Goal: Information Seeking & Learning: Learn about a topic

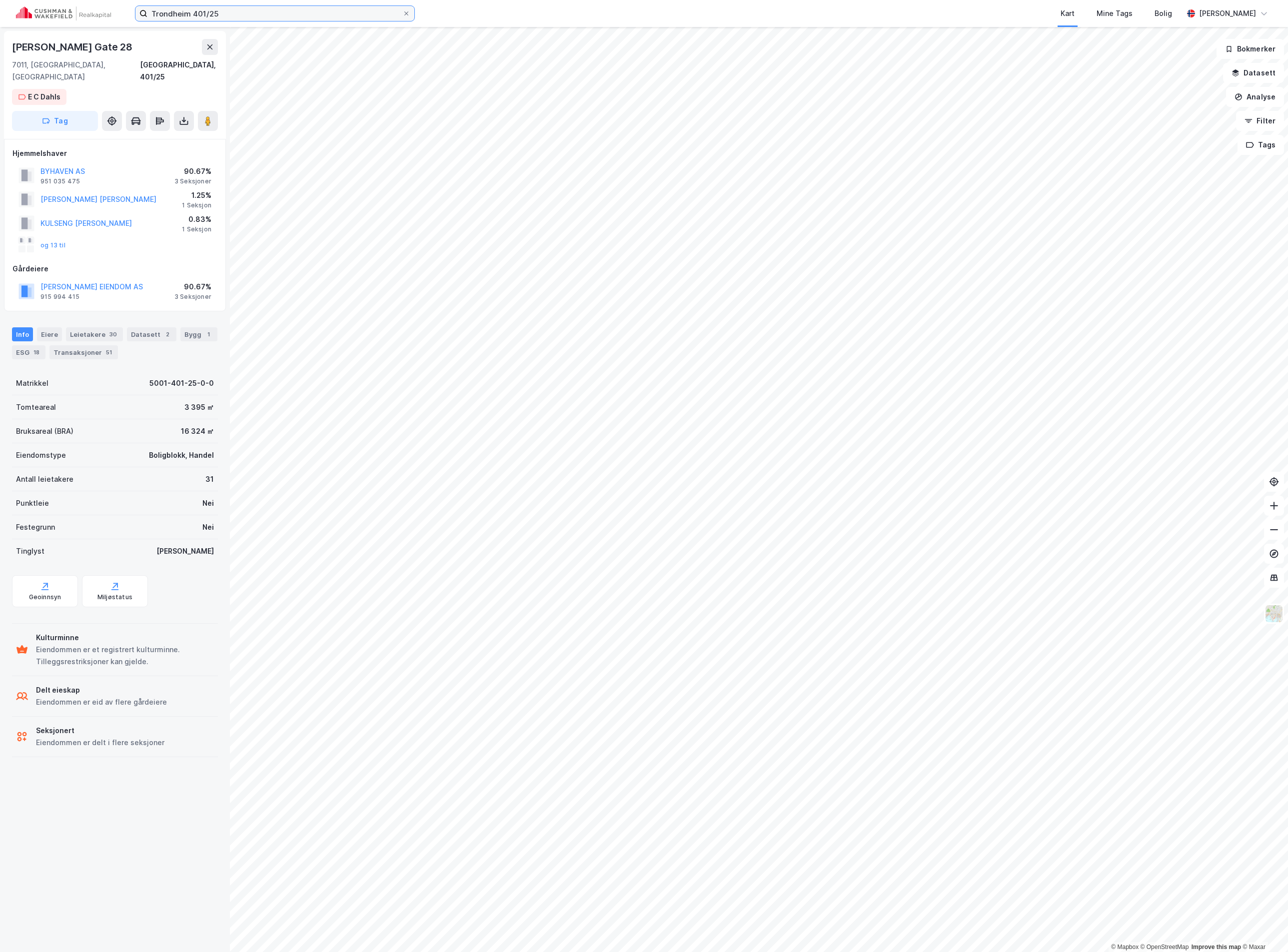
click at [171, 16] on input "Trondheim 401/25" at bounding box center [275, 13] width 255 height 15
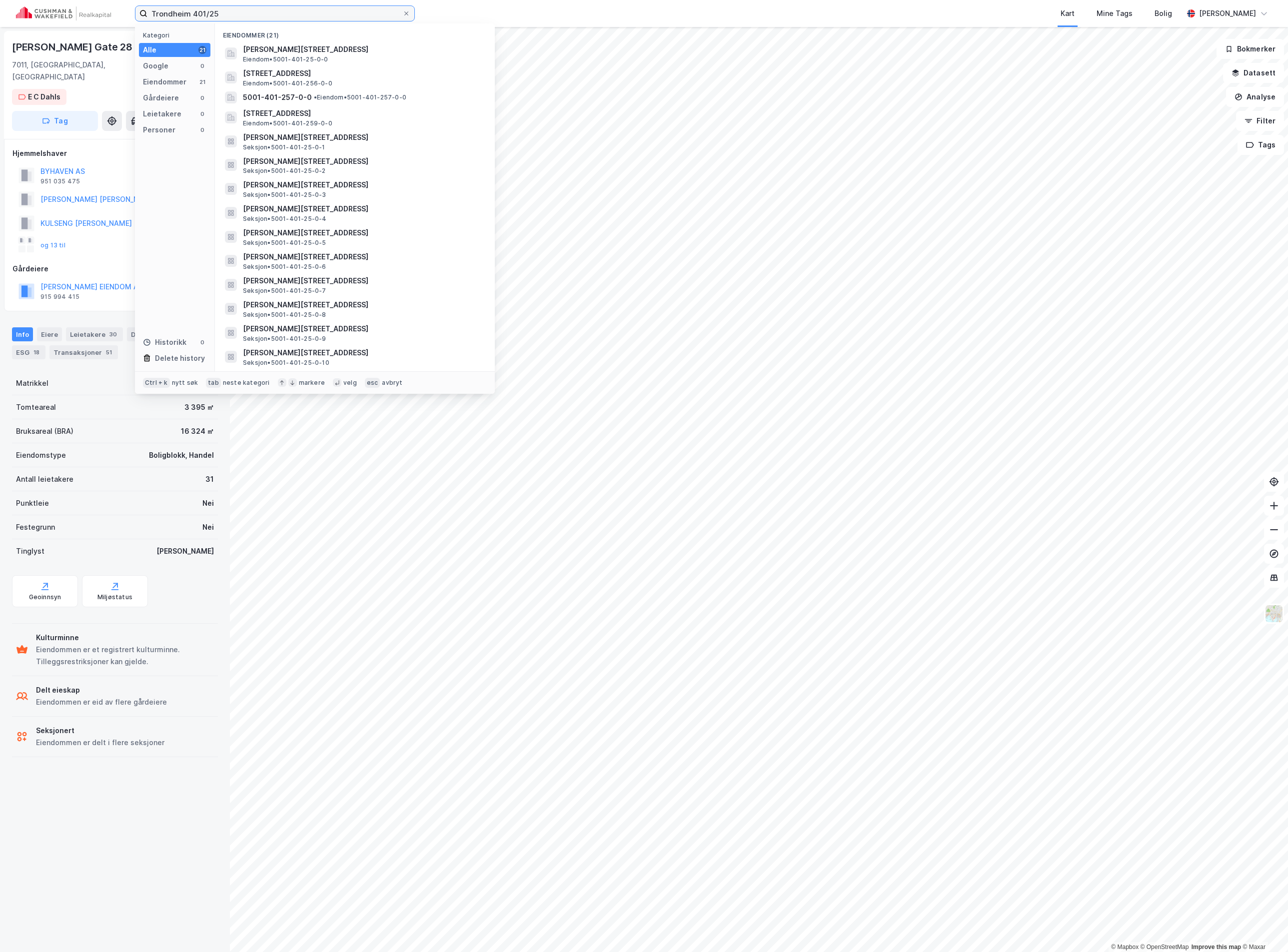
click at [171, 16] on input "Trondheim 401/25" at bounding box center [275, 13] width 255 height 15
paste input "[STREET_ADDRESS]"
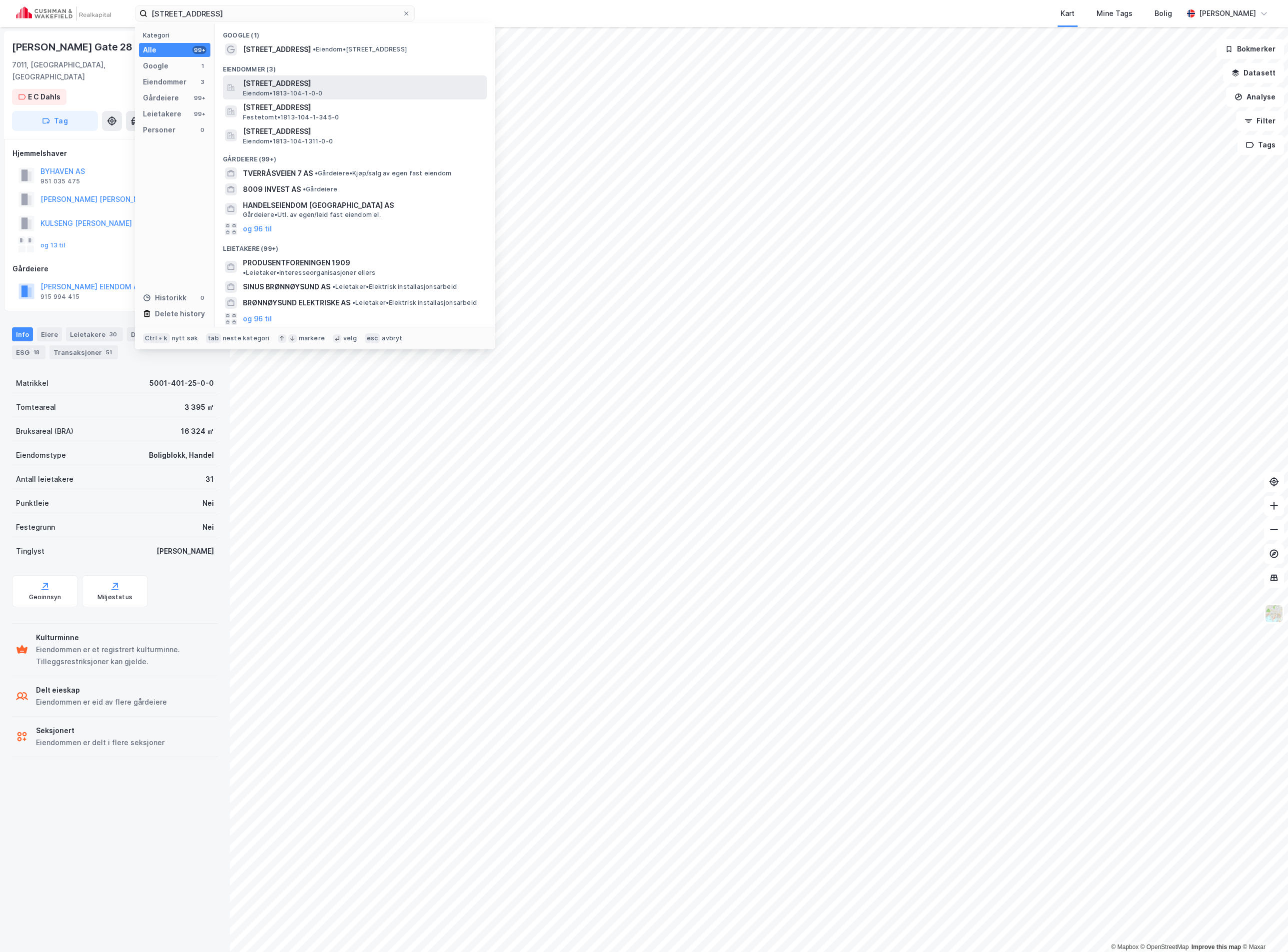
click at [342, 86] on span "[STREET_ADDRESS]" at bounding box center [363, 84] width 240 height 12
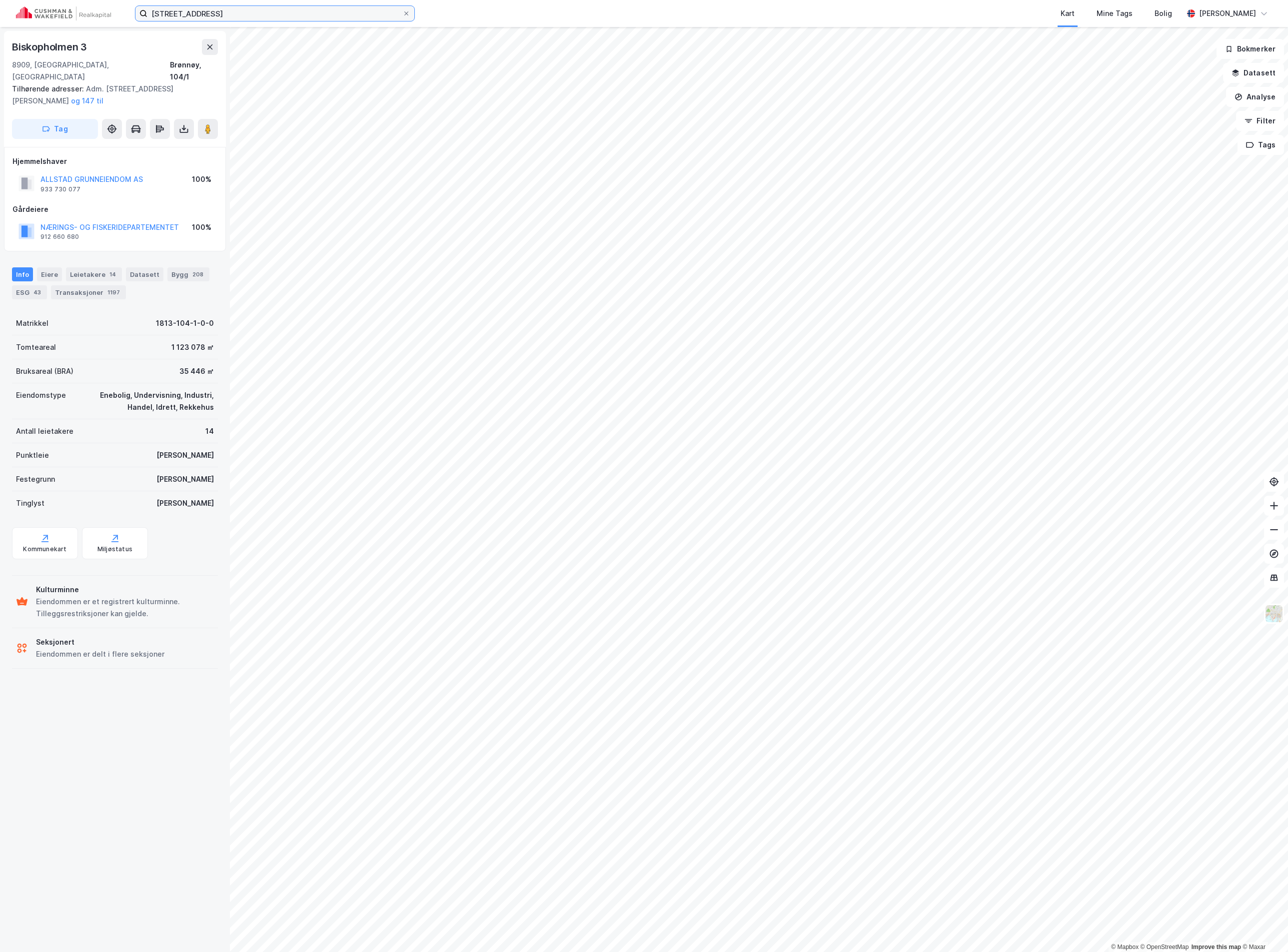
click at [196, 11] on input "[STREET_ADDRESS]" at bounding box center [275, 13] width 255 height 15
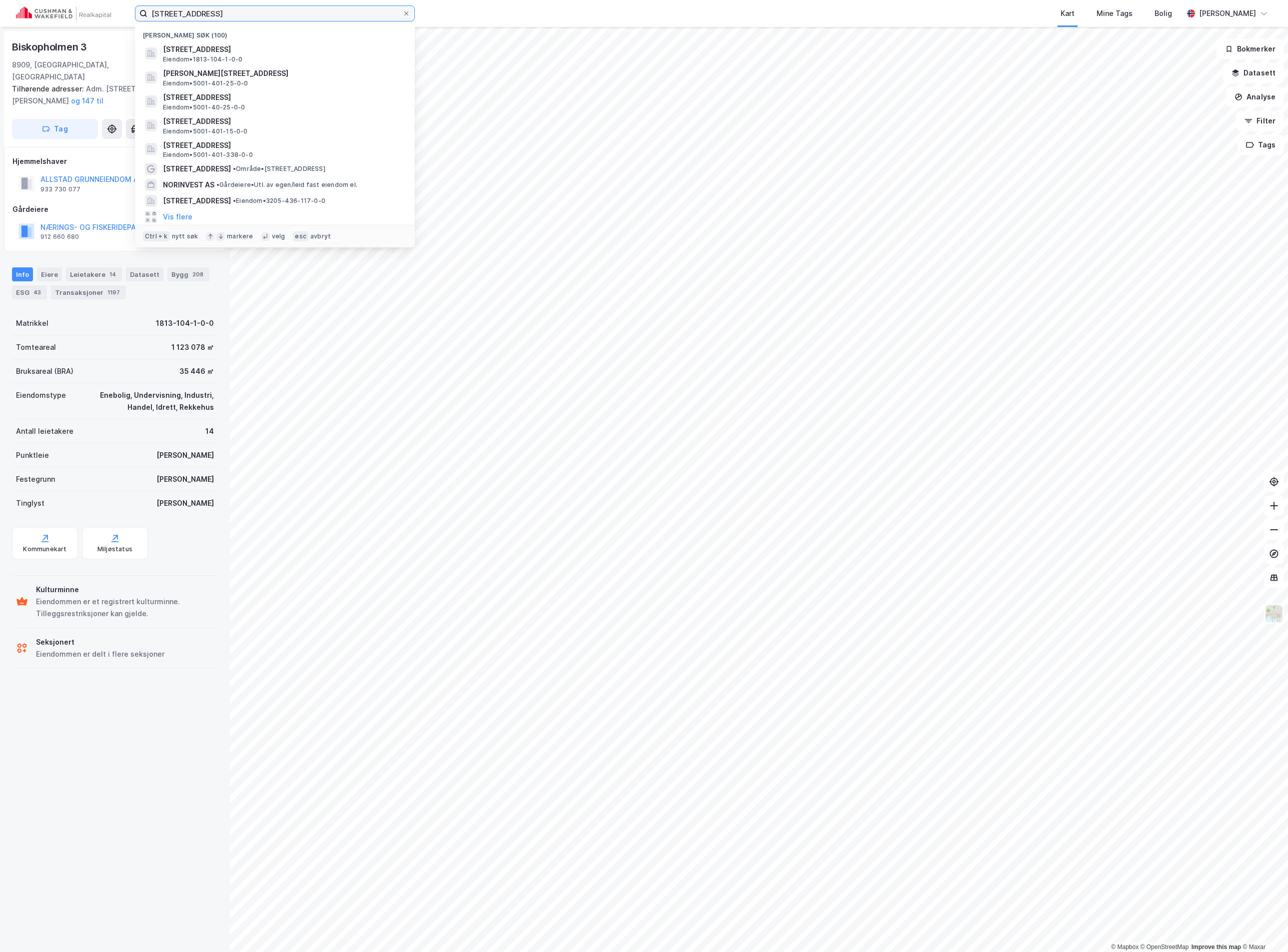
click at [196, 11] on input "[STREET_ADDRESS]" at bounding box center [275, 13] width 255 height 15
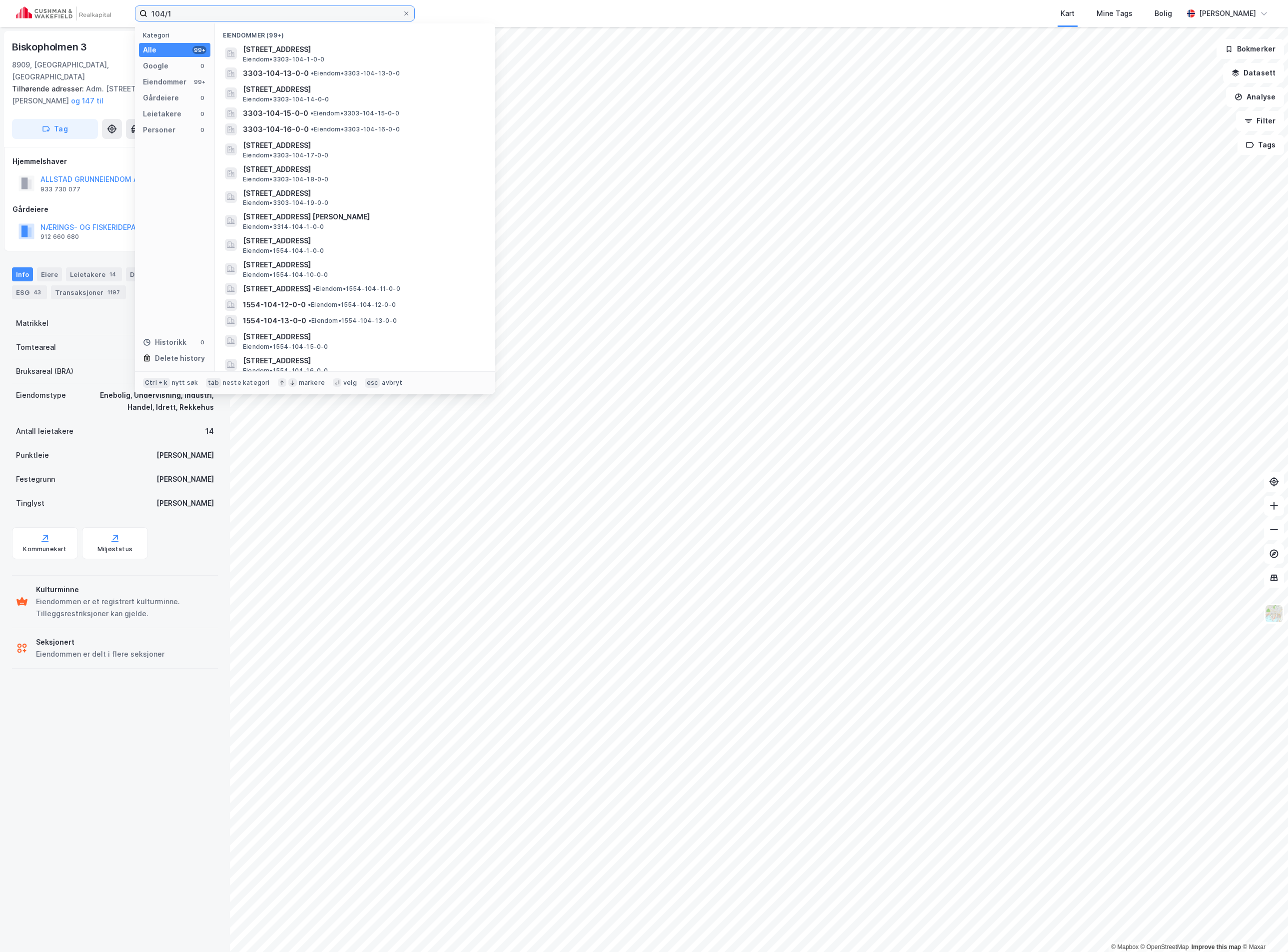
click at [154, 16] on input "104/1" at bounding box center [275, 13] width 255 height 15
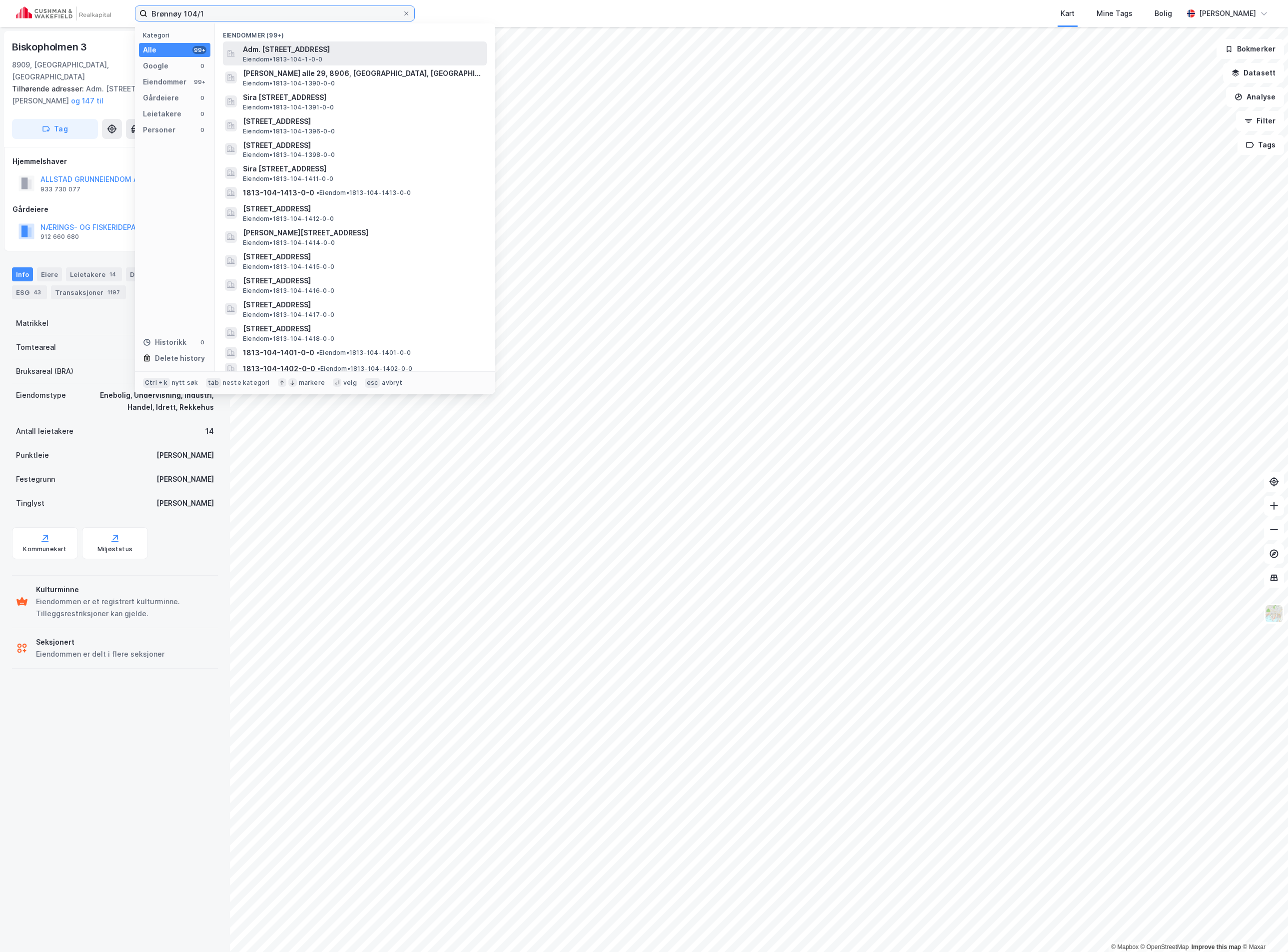
type input "Brønnøy 104/1"
click at [357, 49] on span "Adm. [STREET_ADDRESS]" at bounding box center [363, 50] width 240 height 12
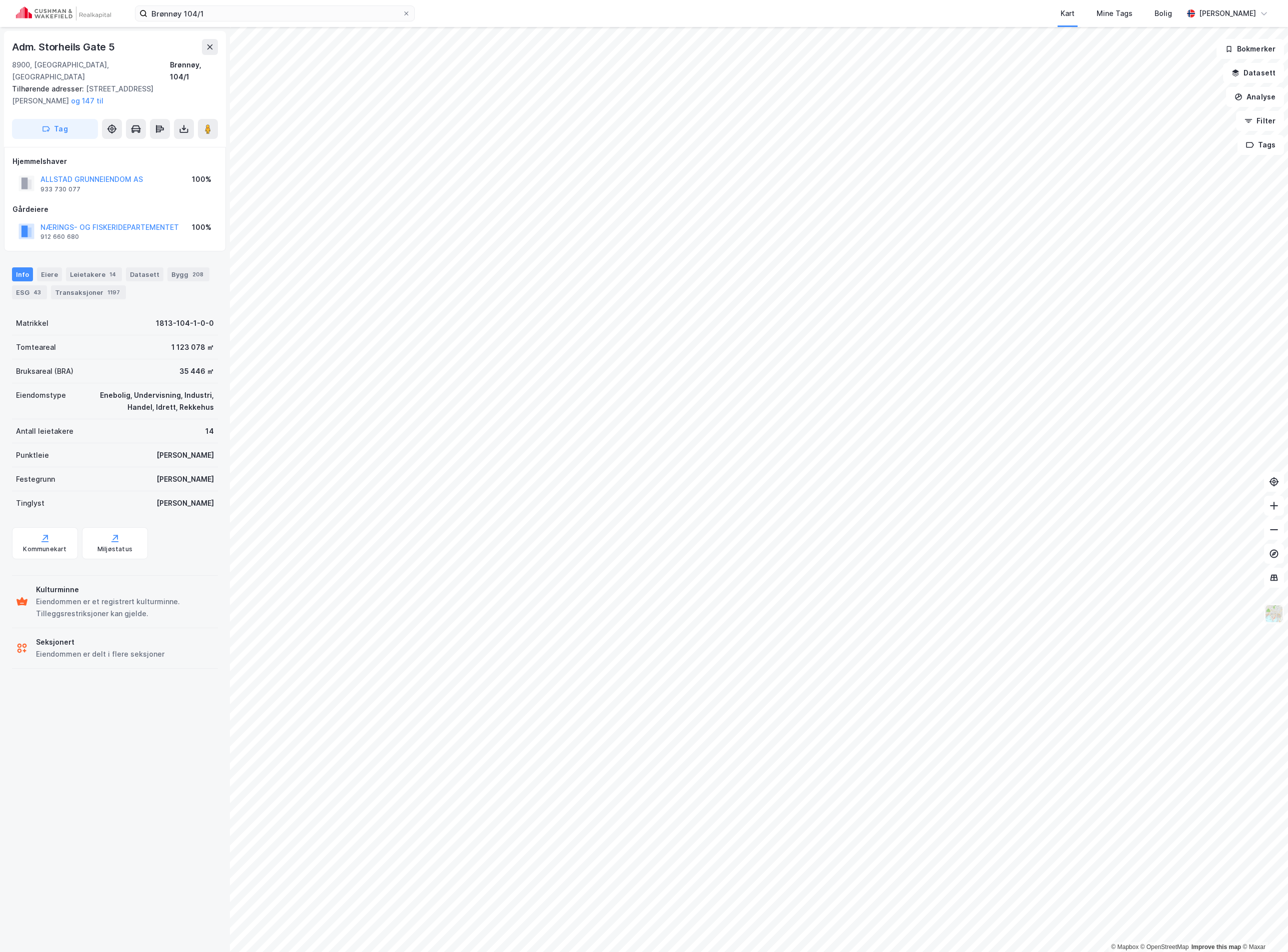
click at [1272, 609] on img at bounding box center [1274, 614] width 19 height 19
click at [1206, 330] on div "Standard" at bounding box center [1195, 338] width 128 height 28
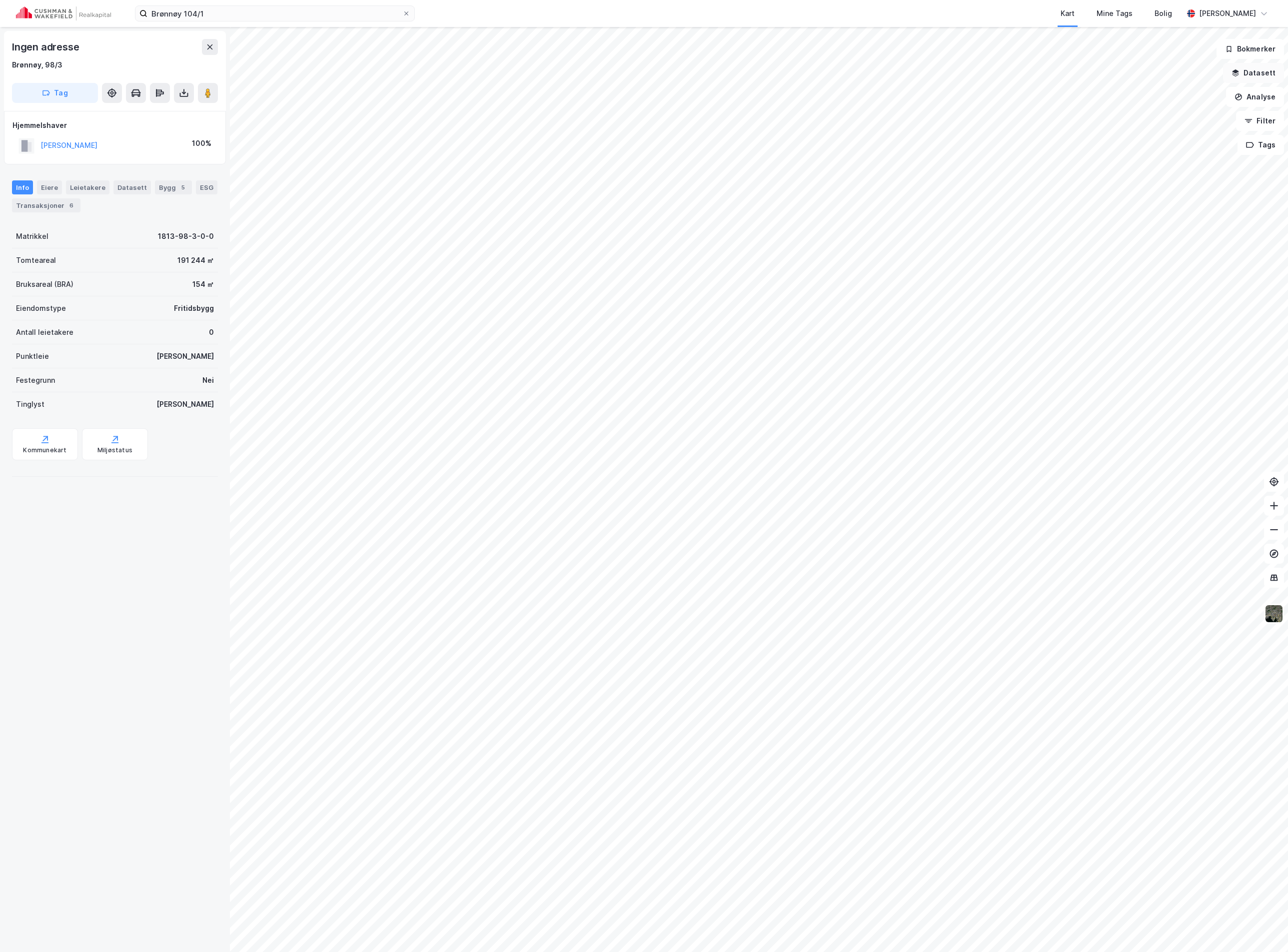
click at [1264, 69] on button "Datasett" at bounding box center [1253, 73] width 61 height 20
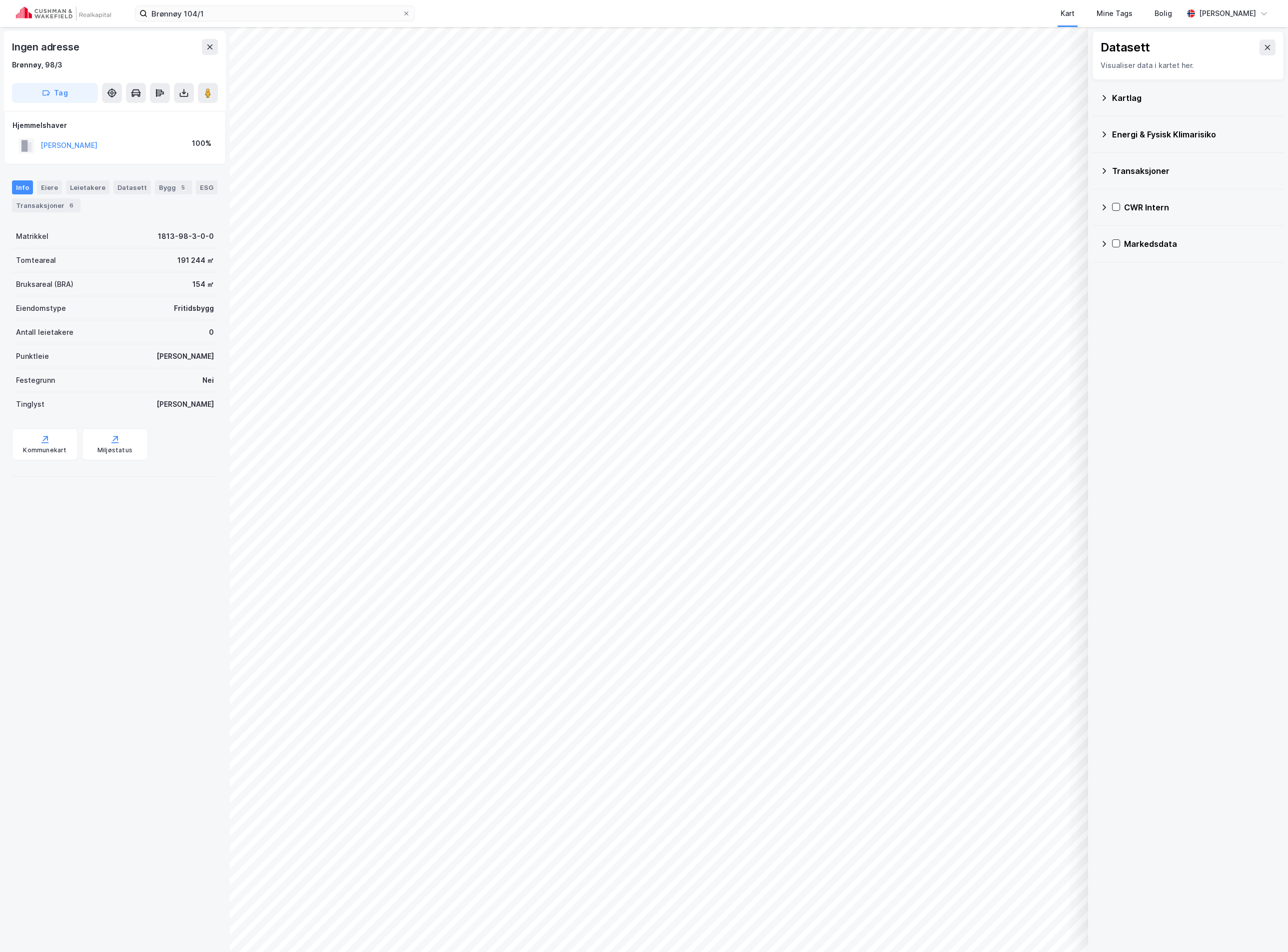
drag, startPoint x: 1252, startPoint y: 42, endPoint x: 1246, endPoint y: 80, distance: 38.5
click at [1259, 44] on button at bounding box center [1267, 48] width 16 height 16
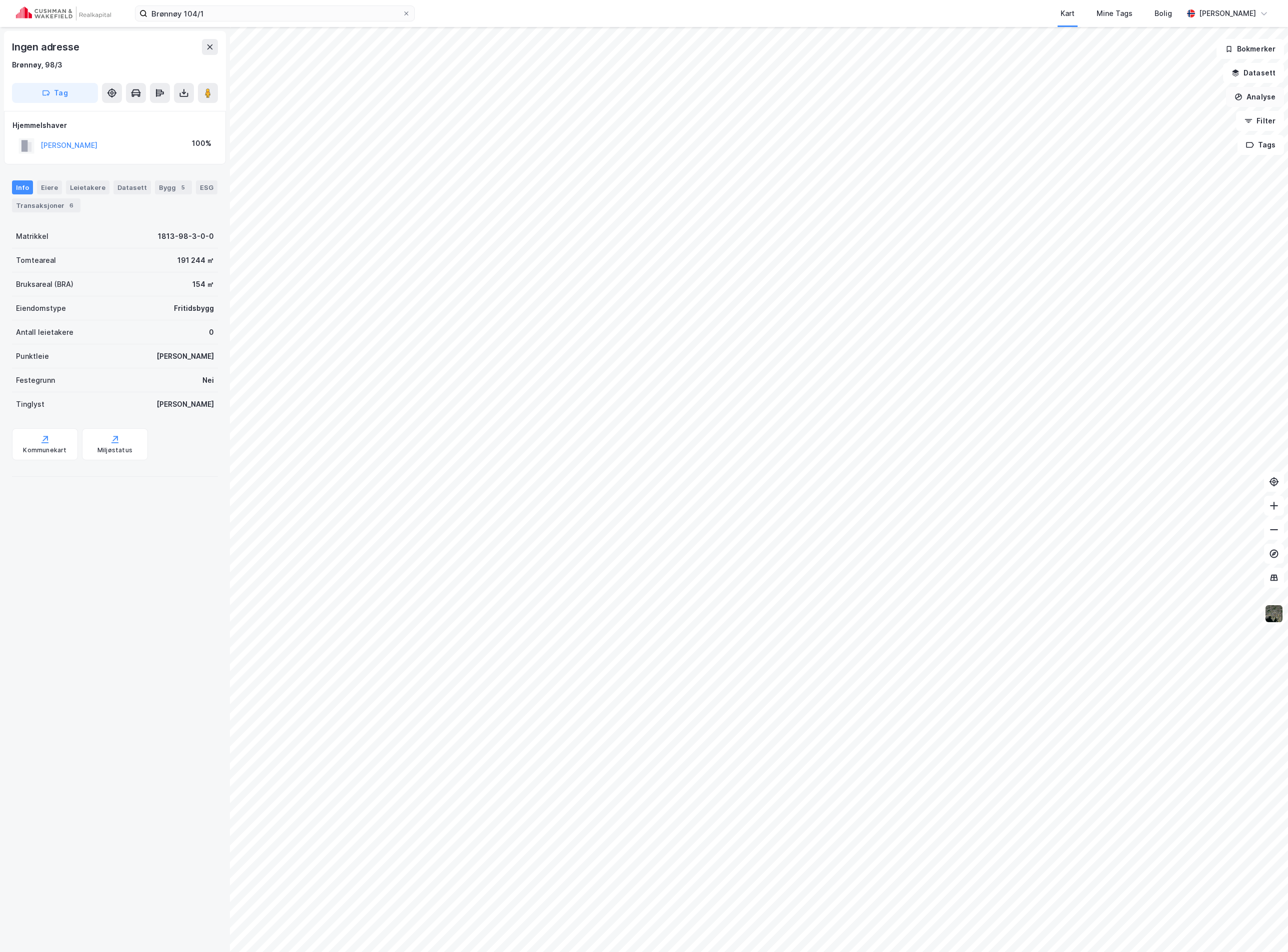
click at [1244, 95] on button "Analyse" at bounding box center [1255, 97] width 58 height 20
click at [1153, 115] on div "Tegn område" at bounding box center [1167, 118] width 87 height 9
drag, startPoint x: 584, startPoint y: 473, endPoint x: 579, endPoint y: 467, distance: 7.8
click at [579, 467] on div "7,8m" at bounding box center [591, 475] width 29 height 24
click at [1266, 140] on button "Tags" at bounding box center [1260, 145] width 47 height 20
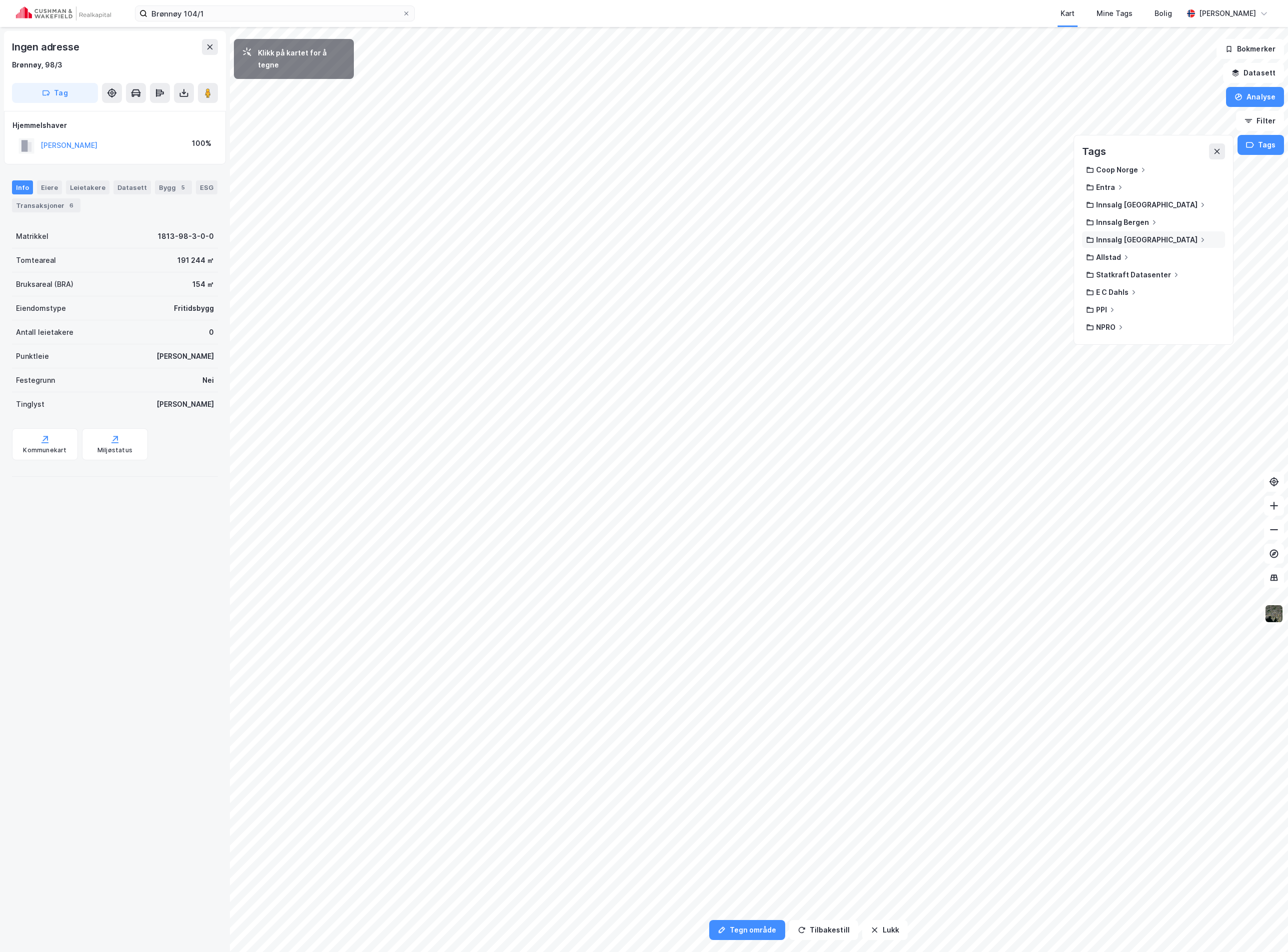
click at [1136, 233] on div "Innsalg [GEOGRAPHIC_DATA]" at bounding box center [1153, 239] width 143 height 16
click at [1132, 243] on div "Innsalg [GEOGRAPHIC_DATA]" at bounding box center [1153, 239] width 143 height 16
click at [1134, 237] on div "Innsalg [GEOGRAPHIC_DATA]" at bounding box center [1146, 239] width 102 height 9
click at [1140, 236] on div "IKM Invest ( 39 )" at bounding box center [1153, 240] width 87 height 9
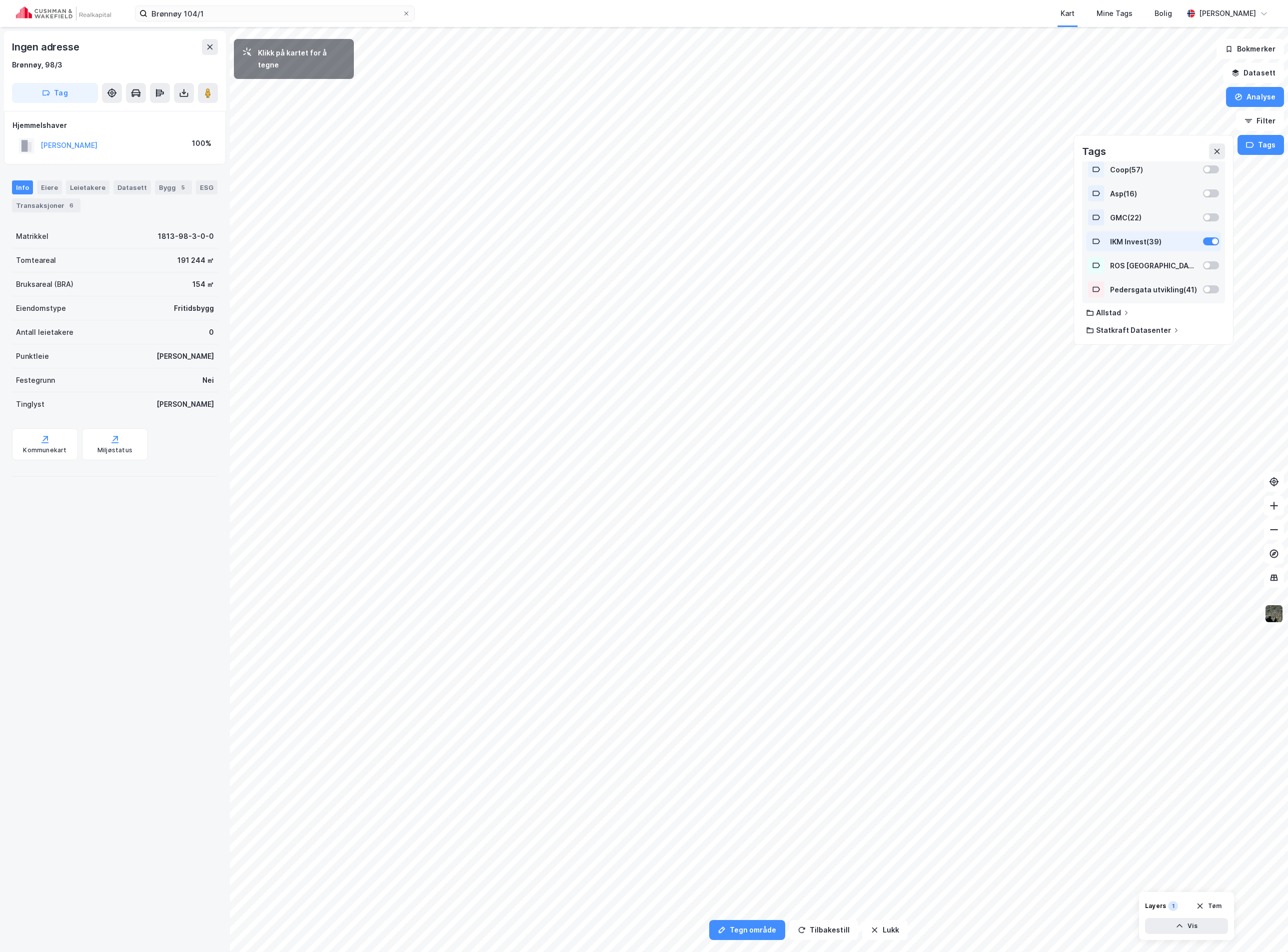
scroll to position [452, 0]
click at [1255, 94] on button "Analyse" at bounding box center [1255, 97] width 58 height 20
click at [1147, 117] on div "Tegn område" at bounding box center [1167, 118] width 87 height 9
